Goal: Transaction & Acquisition: Subscribe to service/newsletter

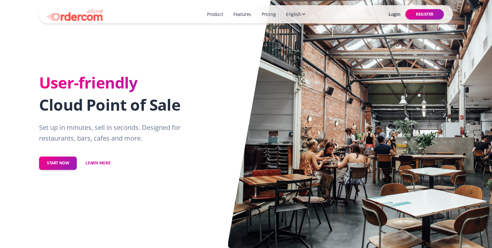
click at [96, 162] on link "Learn more" at bounding box center [98, 163] width 41 height 14
click at [339, 165] on div "User-friendly Cloud Point of Sale Set up in minutes, sell in seconds. Designed …" at bounding box center [245, 124] width 421 height 102
click at [339, 161] on div "User-friendly Cloud Point of Sale Set up in minutes, sell in seconds. Designed …" at bounding box center [245, 124] width 421 height 102
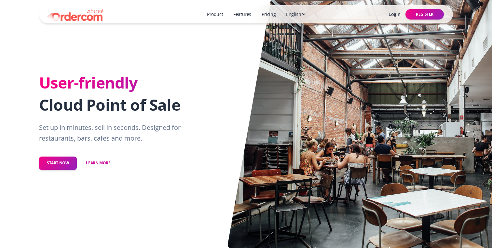
click at [339, 161] on div "User-friendly Cloud Point of Sale Set up in minutes, sell in seconds. Designed …" at bounding box center [245, 124] width 421 height 102
click at [217, 11] on link "Product" at bounding box center [214, 14] width 21 height 12
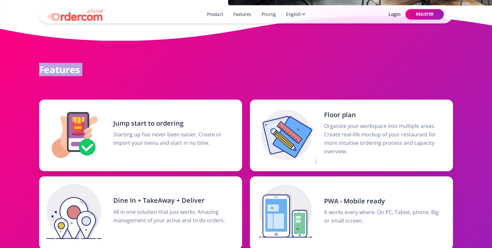
scroll to position [248, 0]
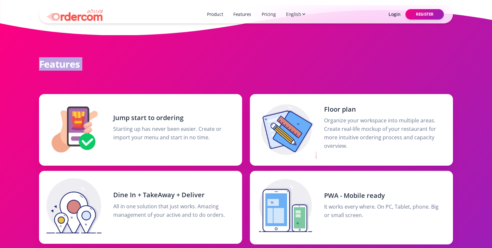
click at [240, 13] on link "Features" at bounding box center [242, 14] width 23 height 12
click at [289, 15] on span "English" at bounding box center [293, 14] width 15 height 7
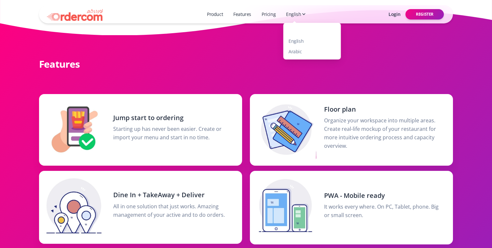
click at [379, 18] on ul "Product Features Pricing English English Arabic" at bounding box center [315, 14] width 259 height 12
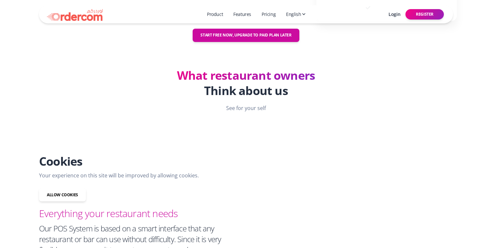
scroll to position [1202, 0]
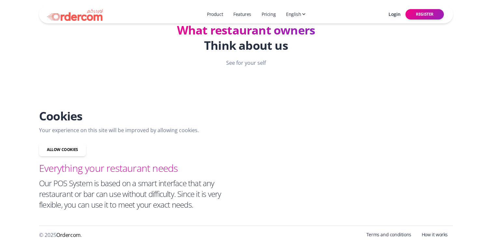
click at [126, 173] on h3 "Everything your restaurant needs" at bounding box center [140, 167] width 203 height 13
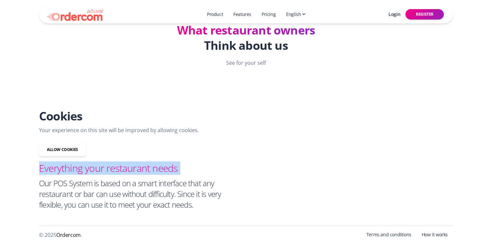
click at [126, 173] on h3 "Everything your restaurant needs" at bounding box center [140, 167] width 203 height 13
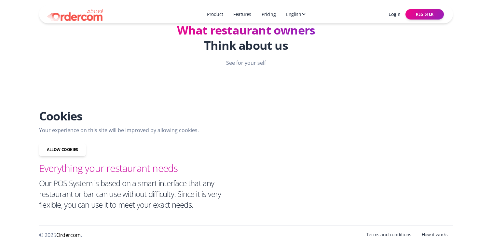
click at [129, 186] on h4 "Our POS System is based on a smart interface that any restaurant or bar can use…" at bounding box center [140, 194] width 203 height 32
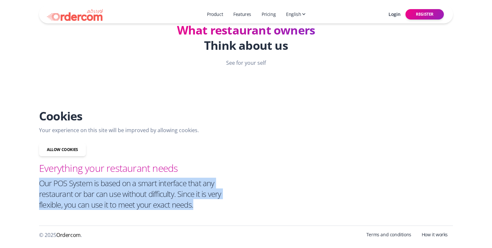
click at [129, 186] on h4 "Our POS System is based on a smart interface that any restaurant or bar can use…" at bounding box center [140, 194] width 203 height 32
click at [133, 207] on h4 "Our POS System is based on a smart interface that any restaurant or bar can use…" at bounding box center [140, 194] width 203 height 32
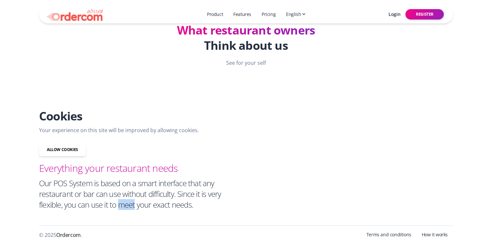
click at [133, 207] on h4 "Our POS System is based on a smart interface that any restaurant or bar can use…" at bounding box center [140, 194] width 203 height 32
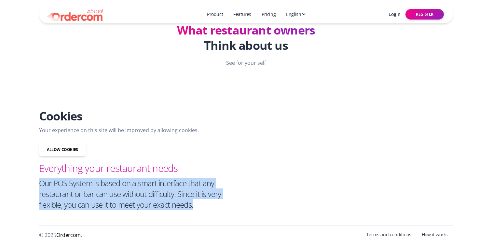
click at [133, 207] on h4 "Our POS System is based on a smart interface that any restaurant or bar can use…" at bounding box center [140, 194] width 203 height 32
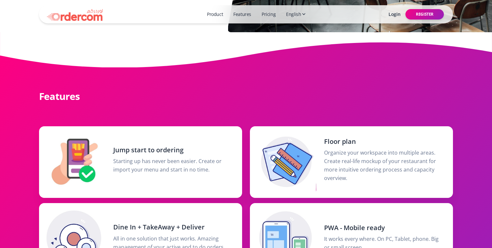
scroll to position [0, 0]
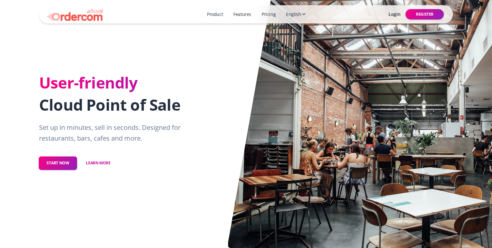
click at [65, 167] on button "Start Now" at bounding box center [58, 163] width 39 height 14
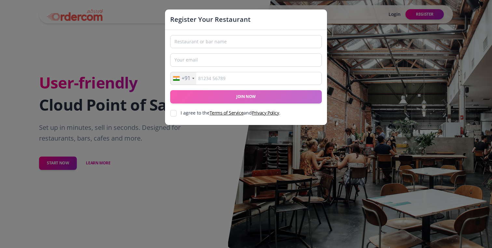
click at [190, 134] on div "Register Your Restaurant +91 [GEOGRAPHIC_DATA] +1 [GEOGRAPHIC_DATA] +44 [GEOGRA…" at bounding box center [246, 124] width 492 height 248
